Goal: Transaction & Acquisition: Book appointment/travel/reservation

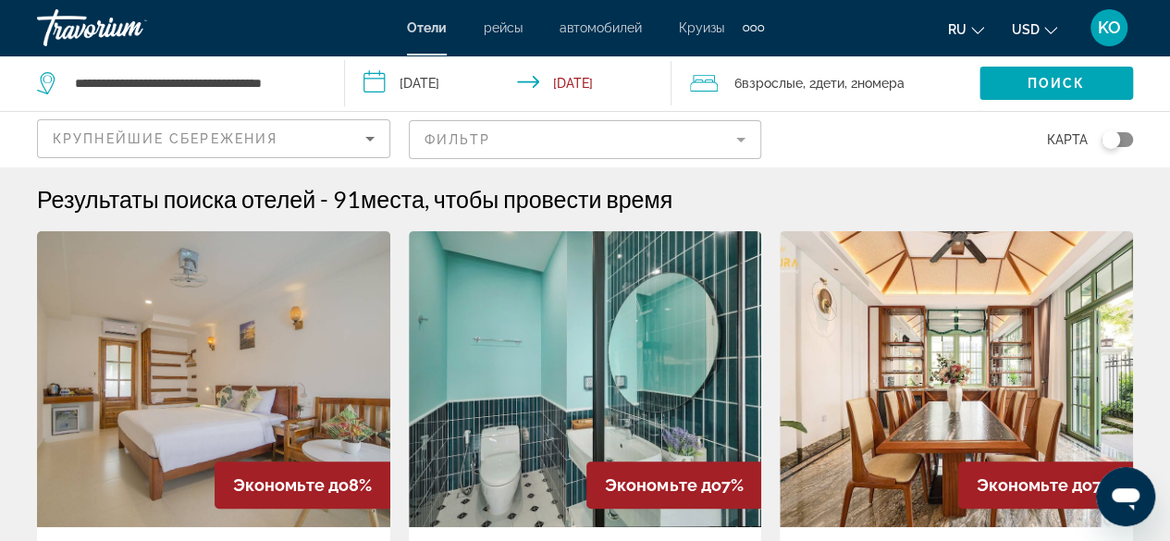
click at [742, 140] on mat-form-field "Фильтр" at bounding box center [585, 139] width 353 height 39
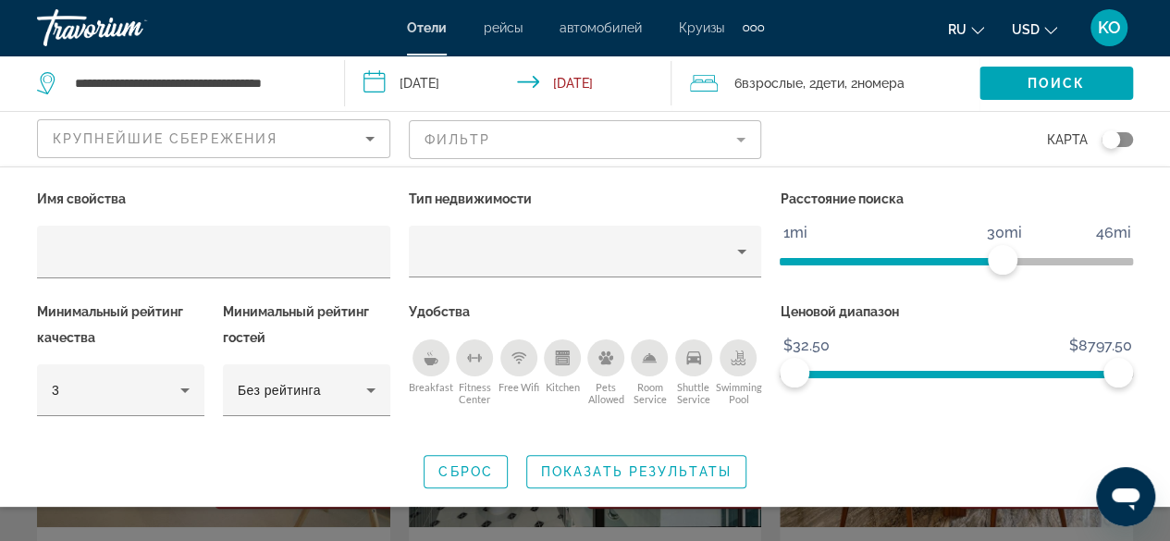
click at [518, 353] on icon "Free Wifi" at bounding box center [519, 358] width 15 height 15
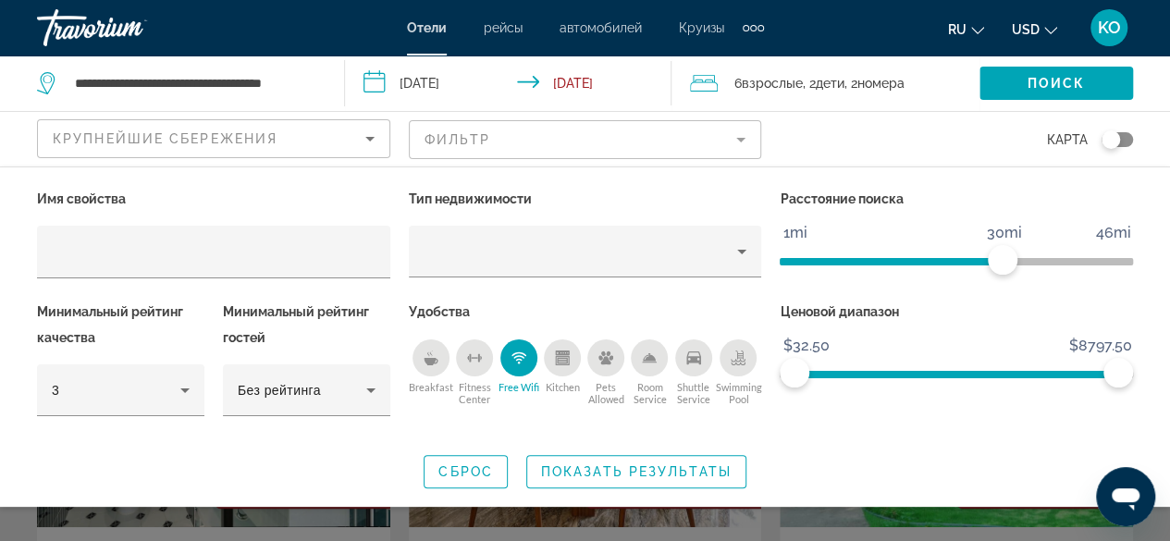
click at [439, 352] on div "Breakfast" at bounding box center [431, 358] width 37 height 37
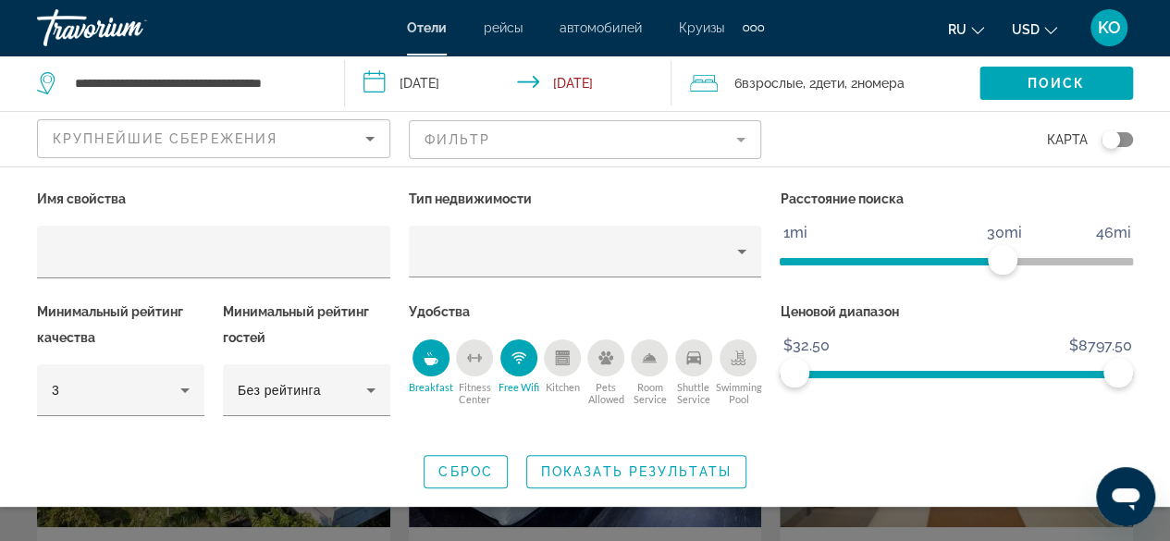
click at [476, 362] on icon "Fitness Center" at bounding box center [474, 358] width 15 height 15
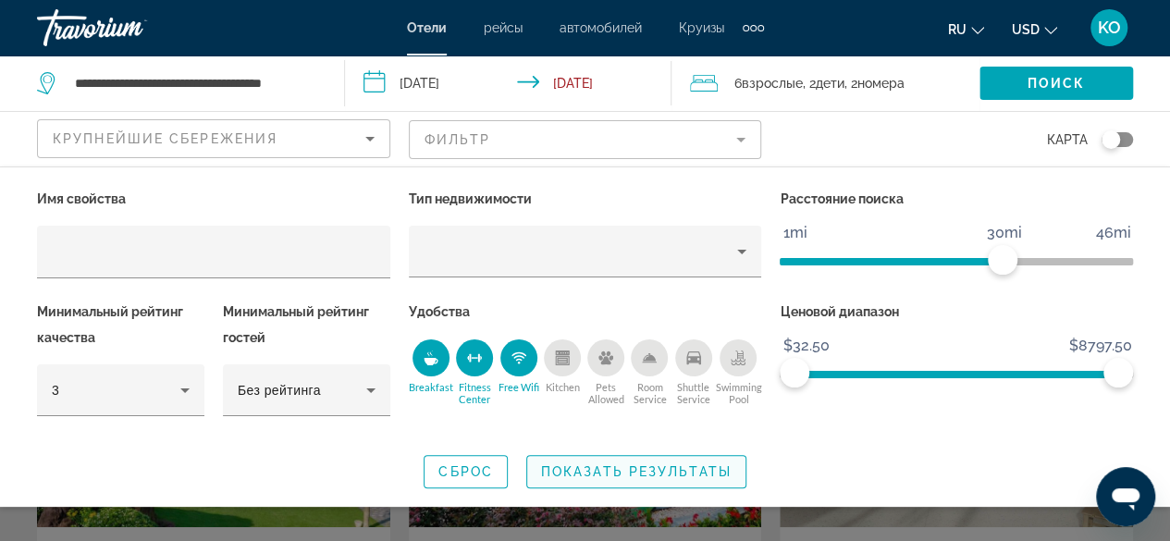
click at [583, 461] on span "Search widget" at bounding box center [636, 472] width 218 height 44
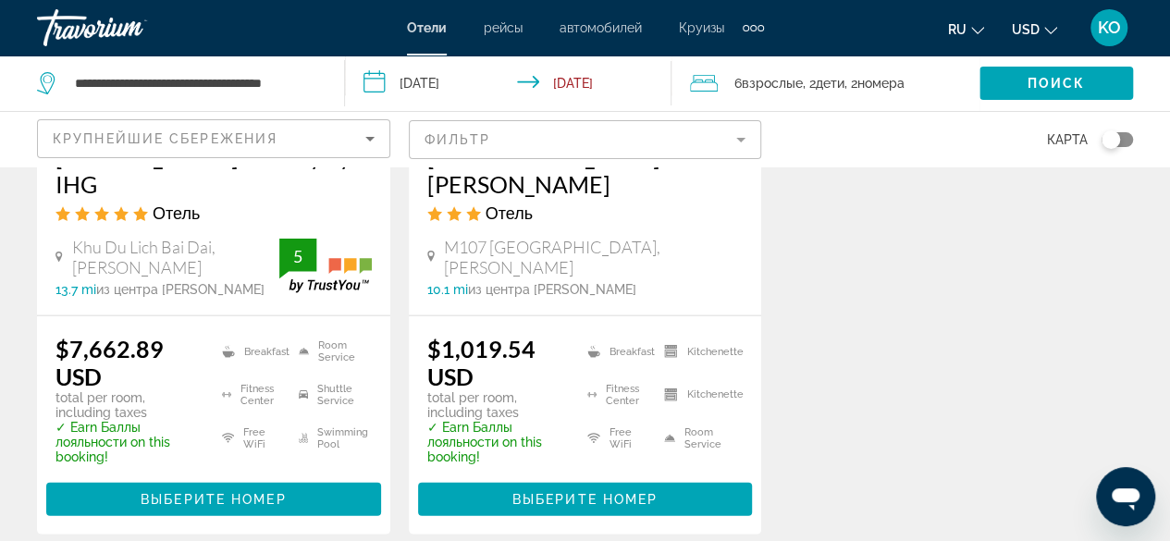
scroll to position [2011, 0]
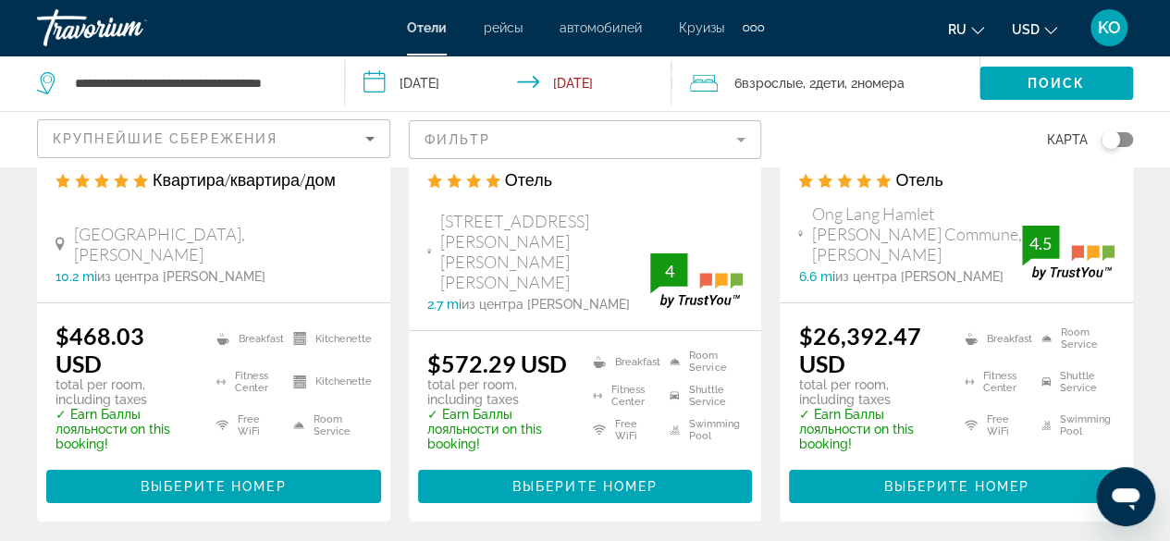
scroll to position [3042, 0]
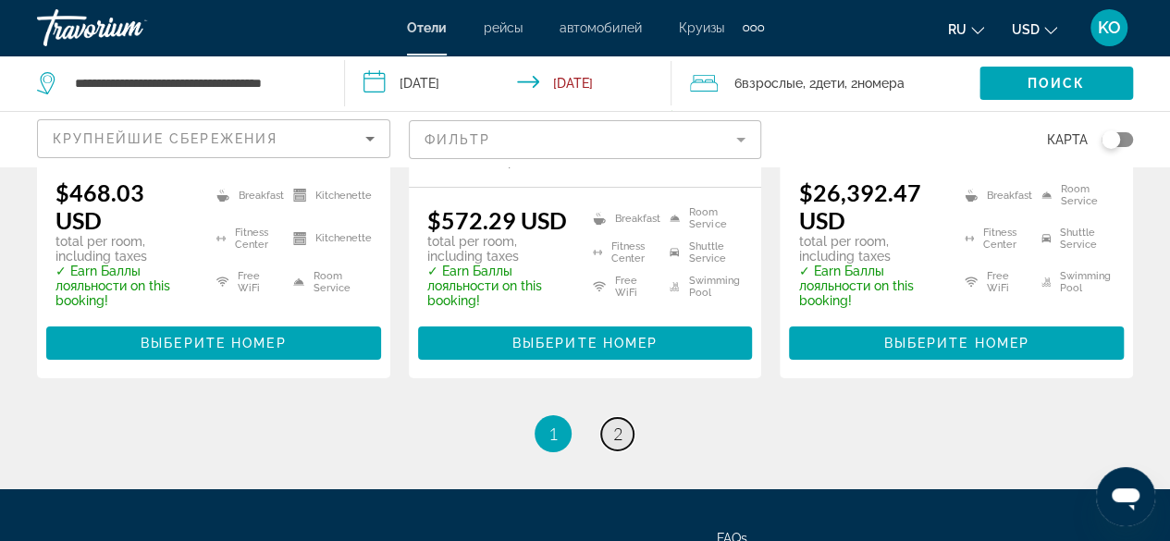
click at [604, 418] on link "page 2" at bounding box center [617, 434] width 32 height 32
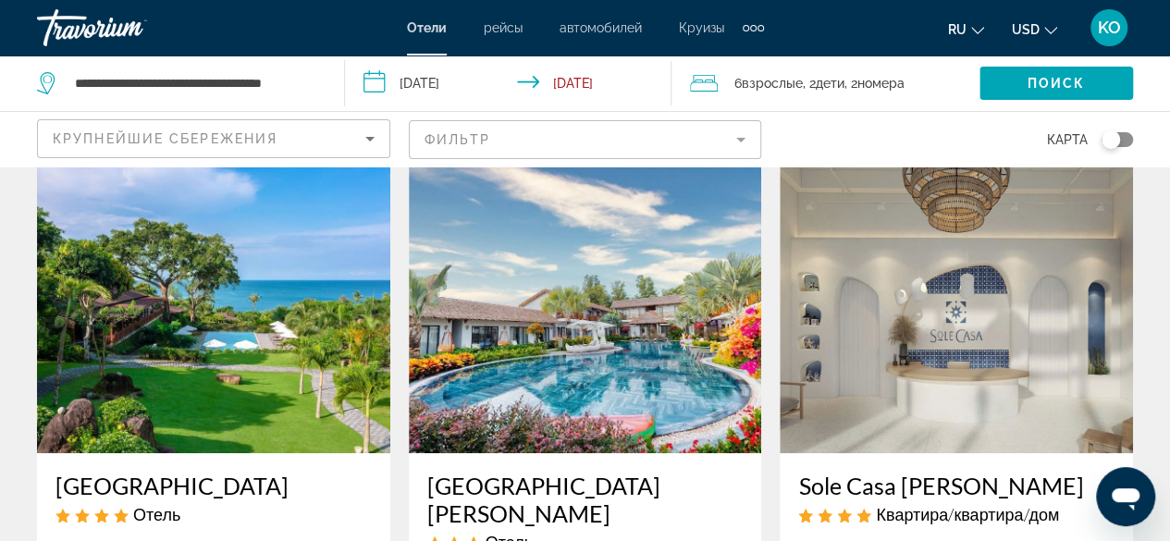
scroll to position [111, 0]
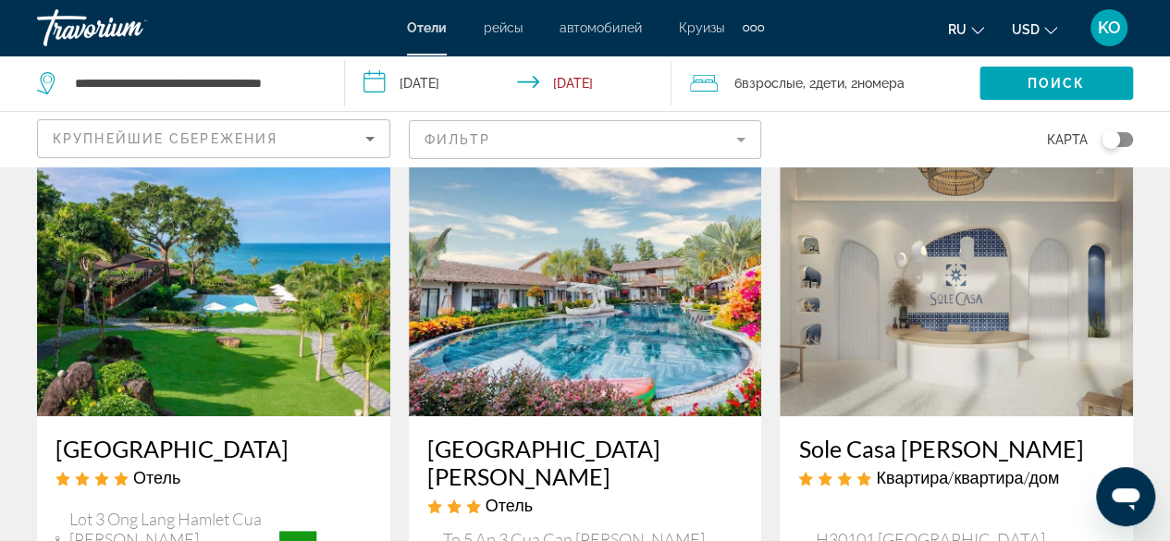
click at [1046, 347] on img "Main content" at bounding box center [956, 268] width 353 height 296
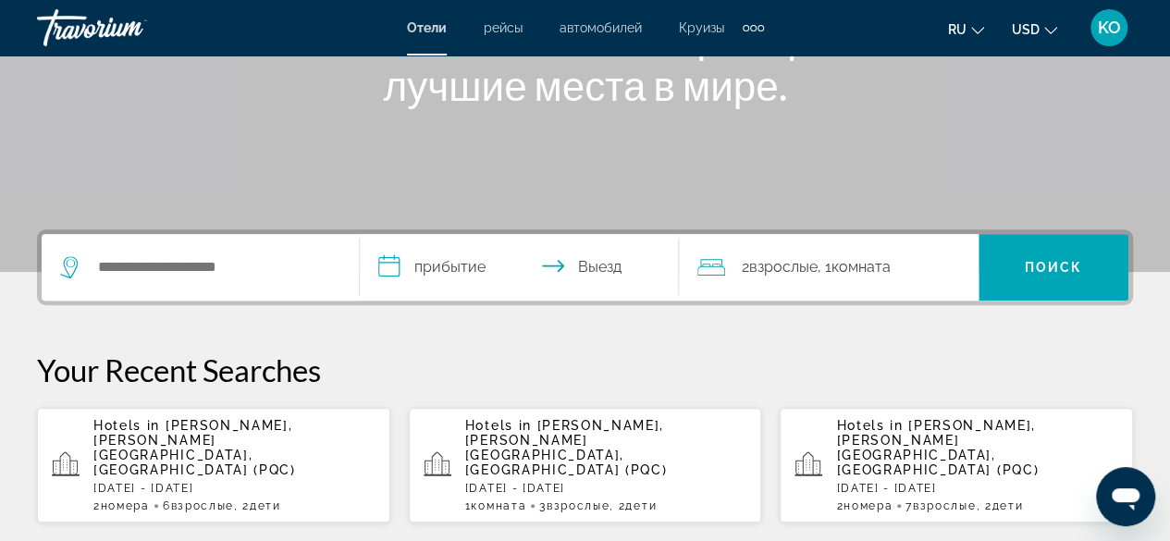
scroll to position [320, 0]
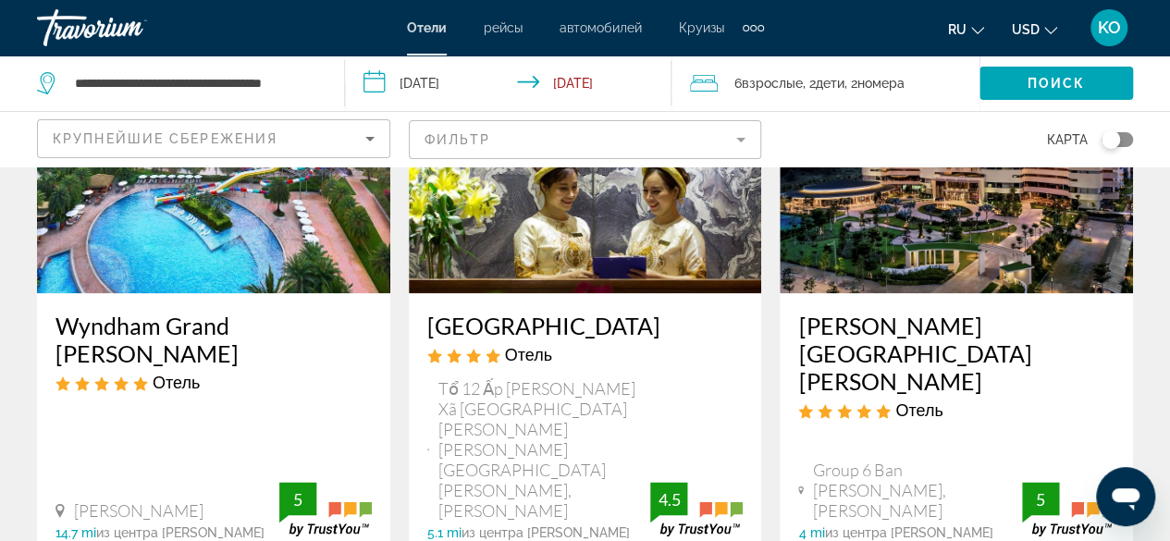
scroll to position [1011, 0]
